Goal: Transaction & Acquisition: Subscribe to service/newsletter

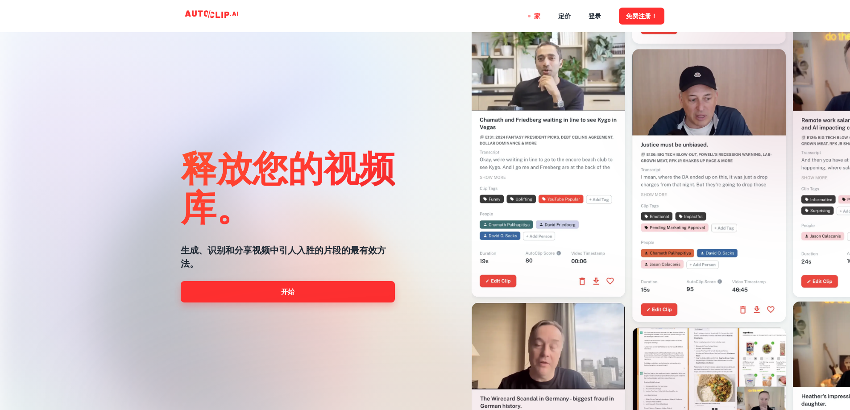
click at [301, 295] on link "开始" at bounding box center [288, 291] width 214 height 21
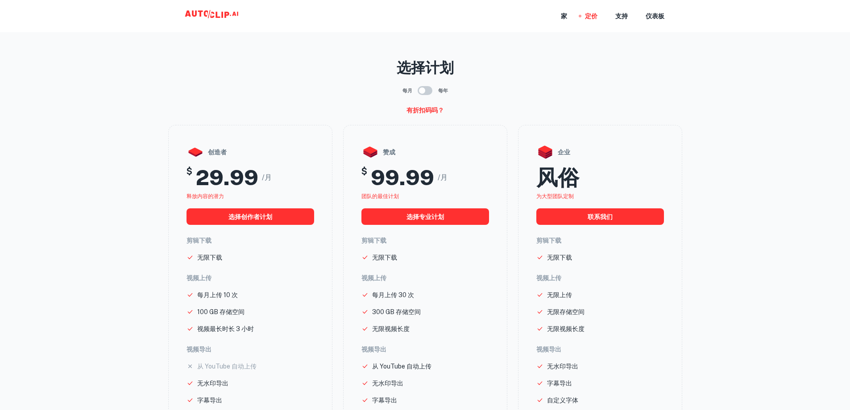
drag, startPoint x: 605, startPoint y: 59, endPoint x: 601, endPoint y: 54, distance: 6.3
click at [605, 59] on p "选择计划" at bounding box center [425, 67] width 514 height 21
click at [565, 17] on font "家" at bounding box center [564, 16] width 6 height 7
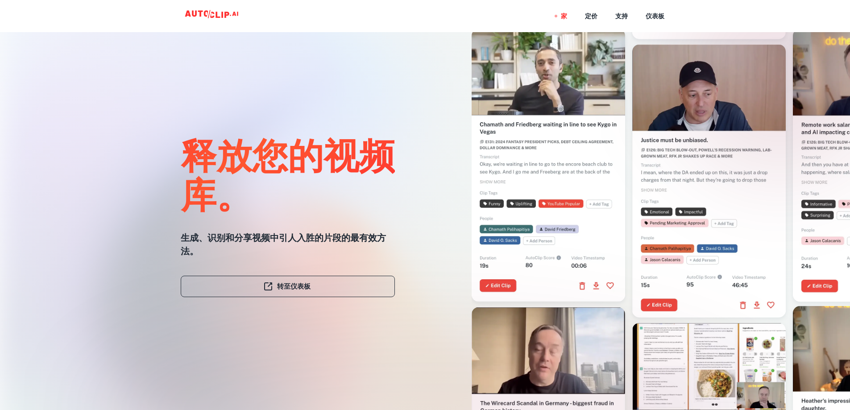
click at [295, 286] on font "转至仪表板" at bounding box center [293, 286] width 33 height 8
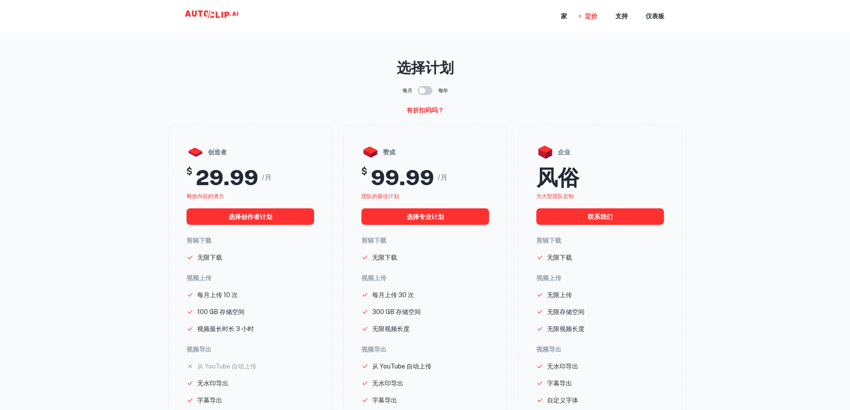
click at [223, 20] on icon at bounding box center [212, 16] width 89 height 18
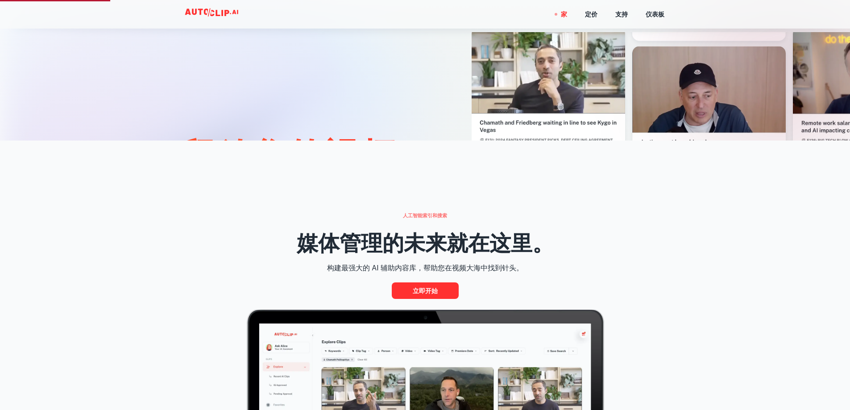
scroll to position [402, 0]
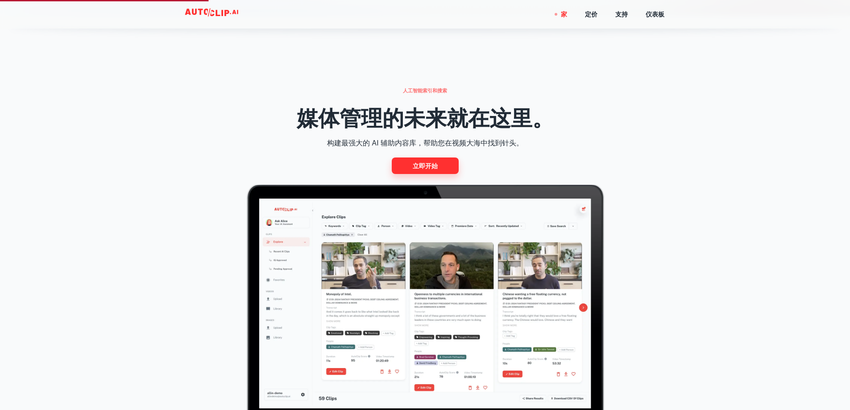
click at [435, 165] on font "立即开始" at bounding box center [425, 165] width 25 height 7
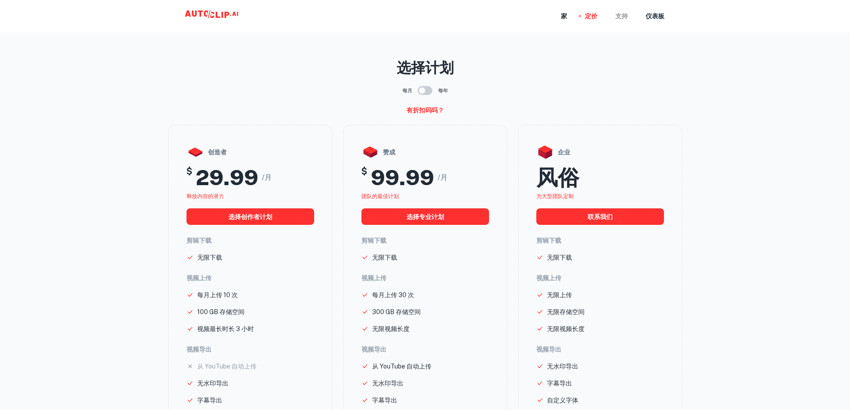
click at [617, 19] on font "支持" at bounding box center [621, 16] width 12 height 7
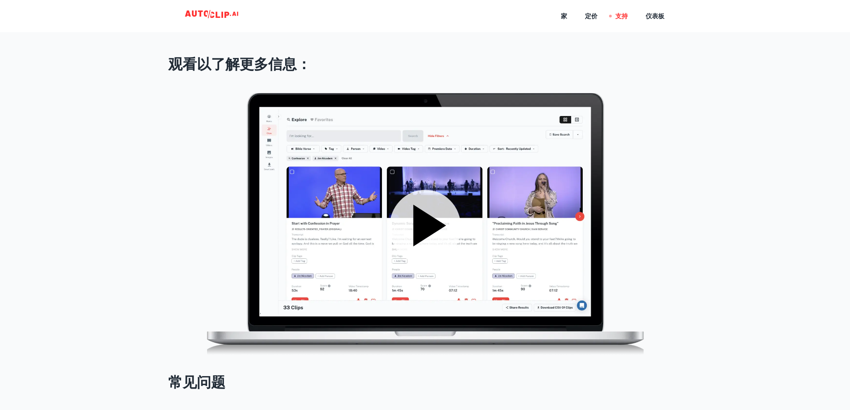
click at [417, 223] on icon at bounding box center [429, 224] width 33 height 41
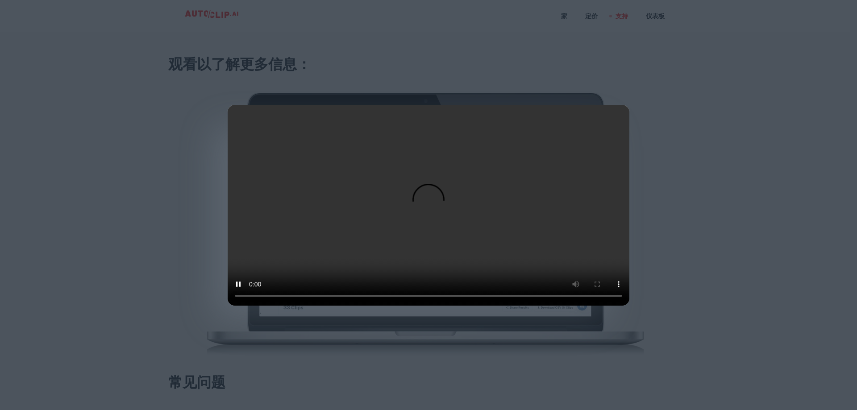
click at [702, 234] on div at bounding box center [428, 205] width 857 height 410
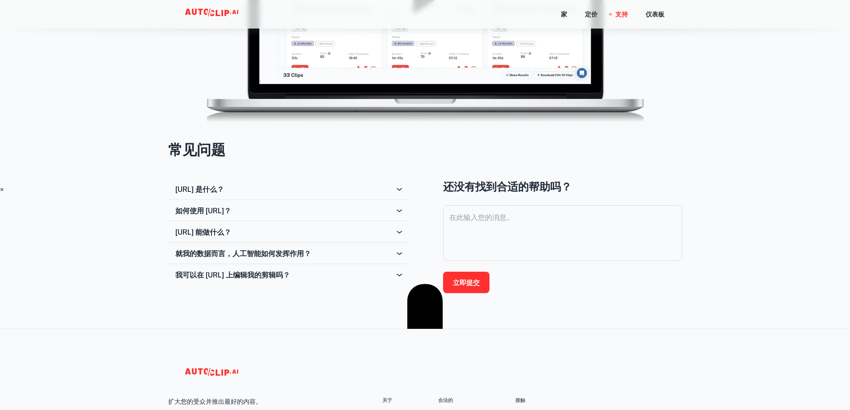
scroll to position [268, 0]
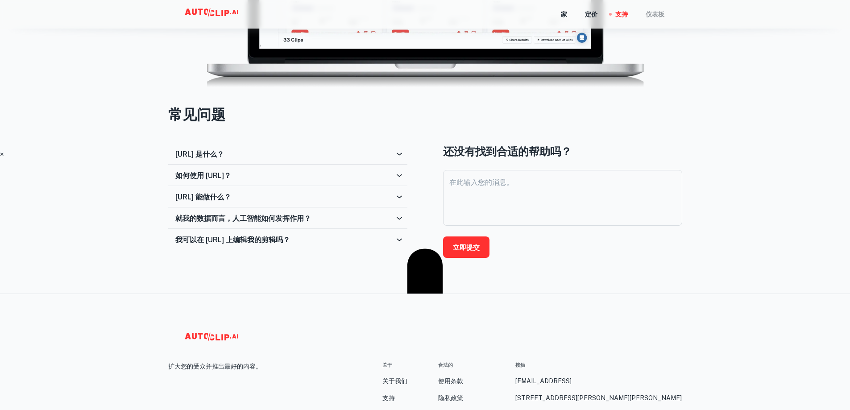
click at [656, 16] on font "仪表板" at bounding box center [655, 14] width 19 height 7
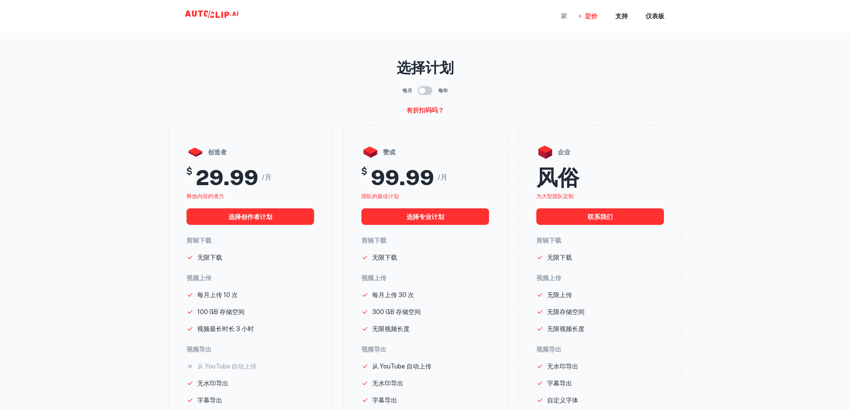
click at [563, 12] on font "家" at bounding box center [564, 16] width 6 height 10
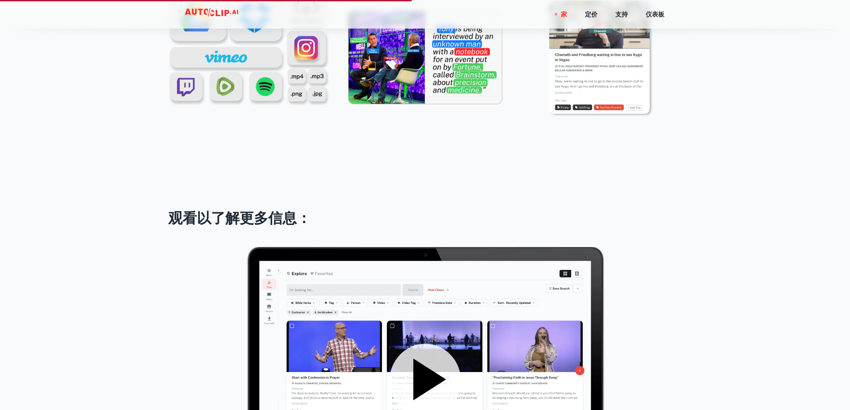
scroll to position [1205, 0]
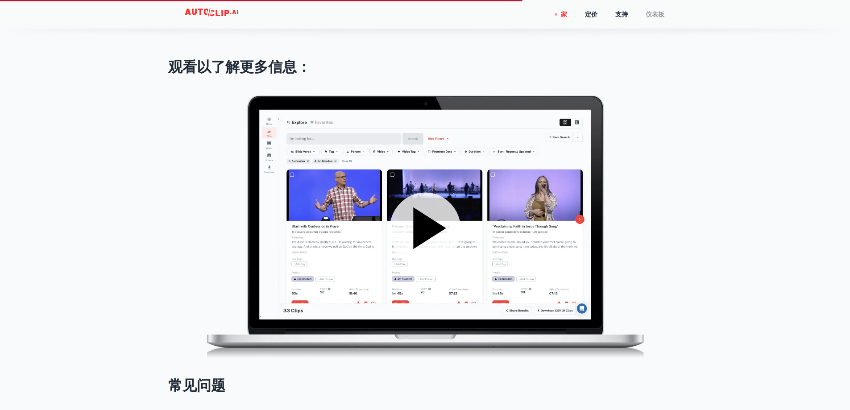
click at [655, 13] on font "仪表板" at bounding box center [655, 14] width 19 height 7
